Goal: Check status: Check status

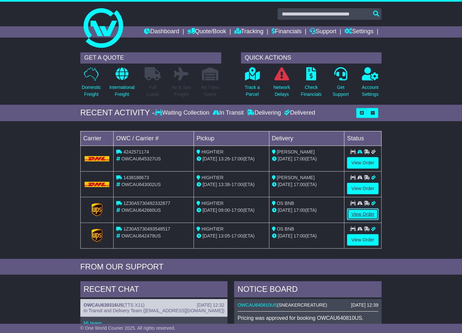
click at [365, 213] on link "View Order" at bounding box center [363, 214] width 32 height 12
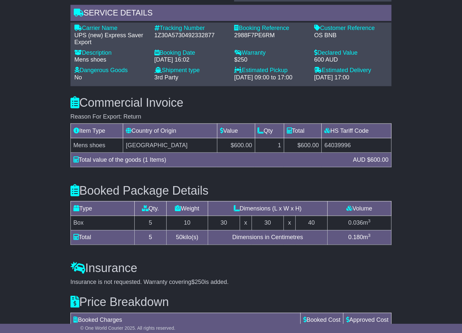
scroll to position [473, 0]
drag, startPoint x: 305, startPoint y: 231, endPoint x: 222, endPoint y: 231, distance: 83.3
click at [222, 230] on tr "Box 5 10 30 x 30 x 40 0.036 m 3" at bounding box center [230, 222] width 321 height 14
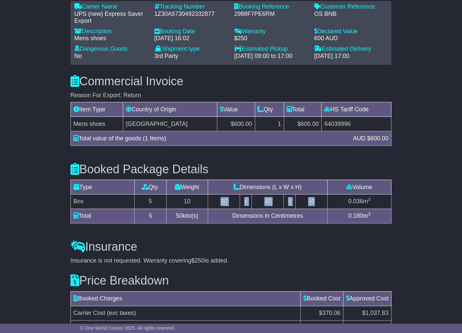
scroll to position [569, 0]
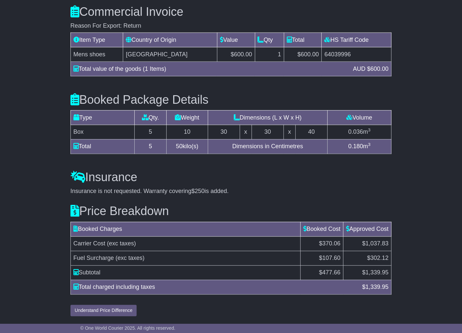
click at [101, 286] on div "Total charged including taxes" at bounding box center [214, 287] width 289 height 9
click at [90, 272] on td "Subtotal" at bounding box center [185, 272] width 230 height 14
click at [94, 257] on span "Fuel Surcharge" at bounding box center [93, 258] width 40 height 7
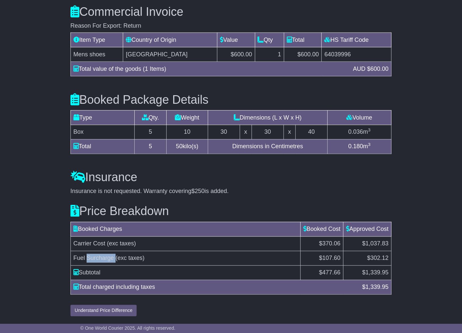
click at [94, 257] on span "Fuel Surcharge" at bounding box center [93, 258] width 40 height 7
click at [80, 258] on span "Fuel Surcharge" at bounding box center [93, 258] width 40 height 7
click at [80, 241] on span "Carrier Cost" at bounding box center [89, 243] width 32 height 7
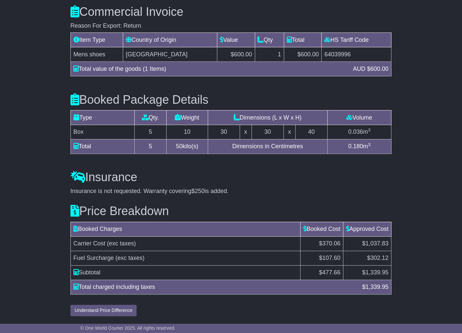
click at [101, 243] on span "Carrier Cost" at bounding box center [89, 243] width 32 height 7
click at [127, 244] on span "(exc taxes)" at bounding box center [121, 243] width 29 height 7
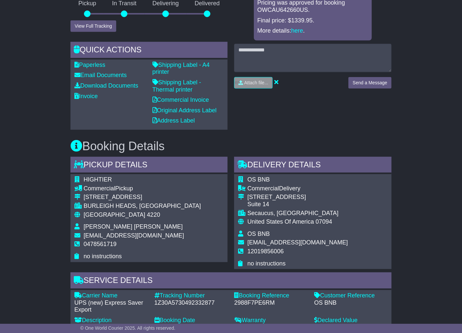
scroll to position [205, 0]
